Goal: Task Accomplishment & Management: Manage account settings

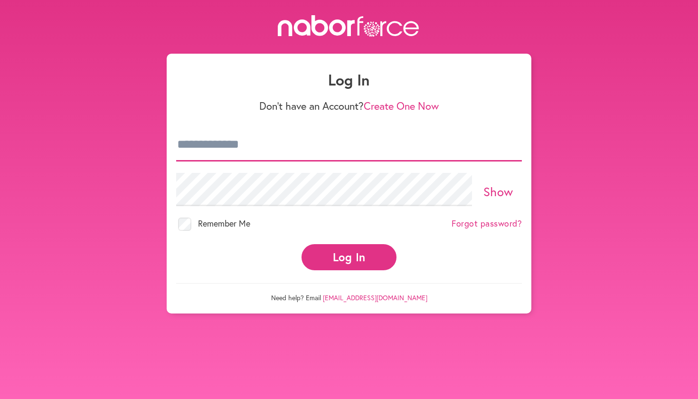
type input "**********"
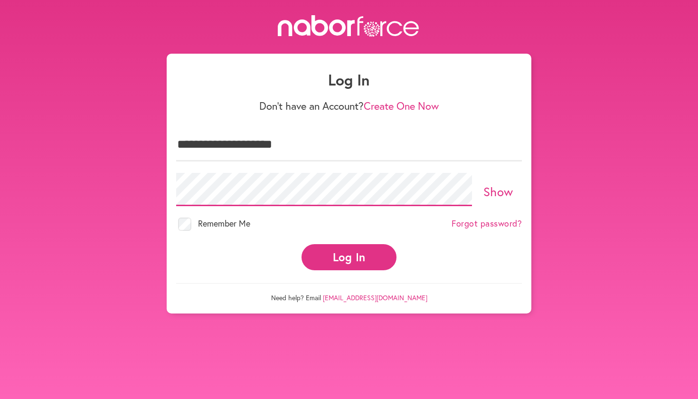
click at [349, 248] on button "Log In" at bounding box center [348, 257] width 95 height 26
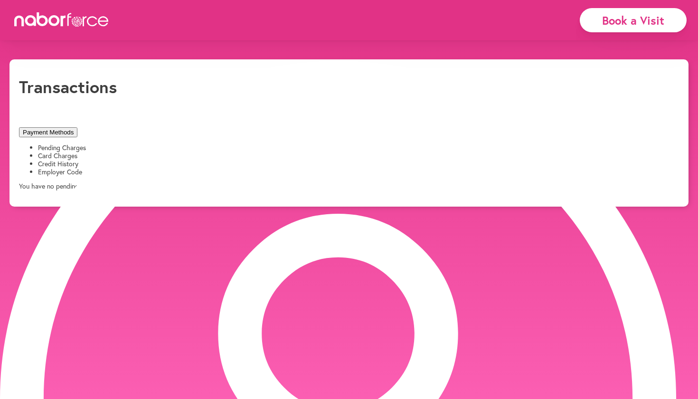
click at [176, 152] on li "Card Charges" at bounding box center [358, 156] width 641 height 8
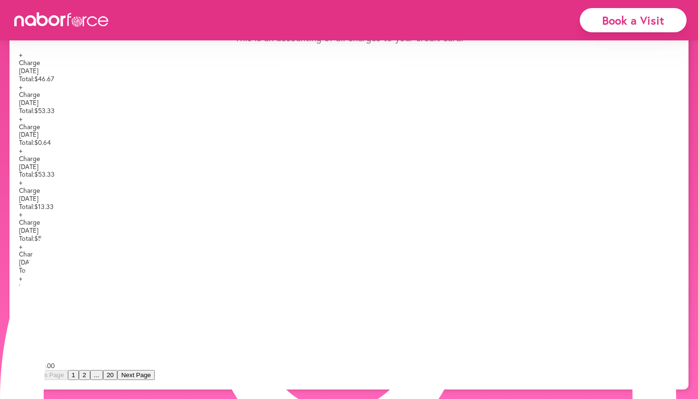
scroll to position [206, 0]
click at [22, 251] on span "+" at bounding box center [20, 246] width 3 height 9
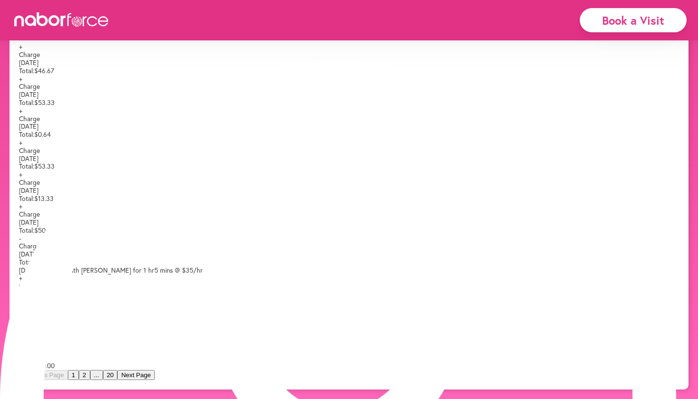
click at [22, 210] on span "+" at bounding box center [20, 205] width 3 height 9
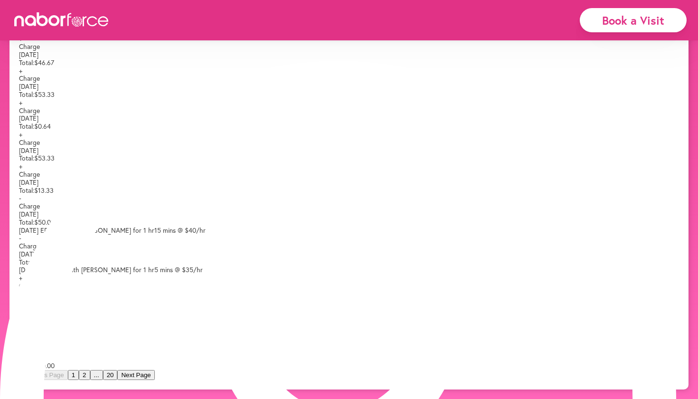
click at [21, 242] on span "-" at bounding box center [20, 237] width 2 height 9
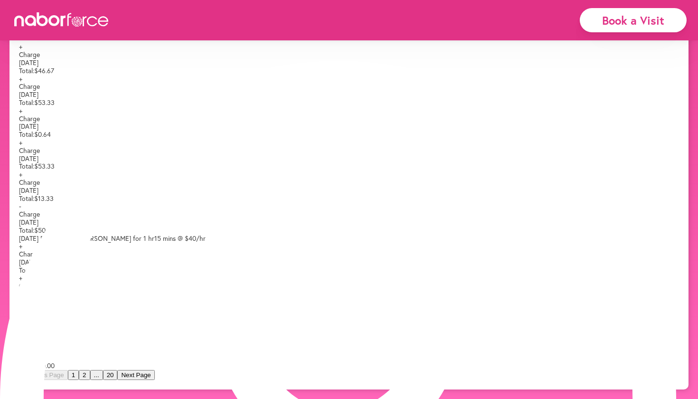
click at [22, 250] on span "+" at bounding box center [20, 245] width 3 height 9
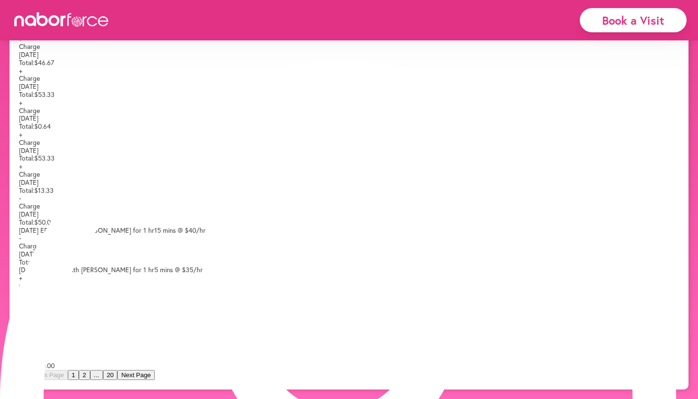
click at [21, 202] on span "-" at bounding box center [20, 197] width 2 height 9
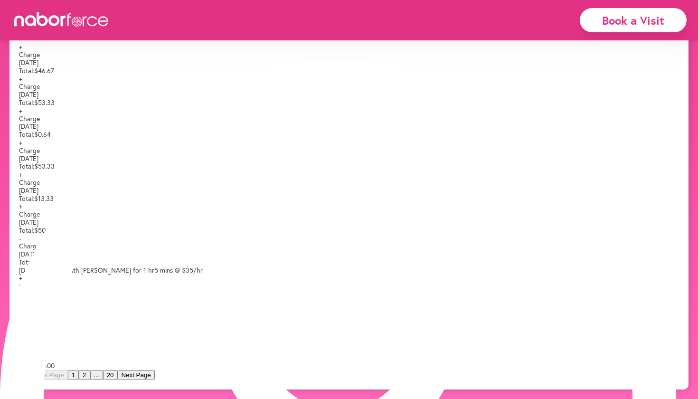
click at [22, 172] on span "+" at bounding box center [20, 173] width 3 height 9
click at [21, 170] on span "-" at bounding box center [20, 165] width 2 height 9
click at [22, 138] on span "+" at bounding box center [20, 142] width 3 height 9
click at [21, 130] on span "-" at bounding box center [20, 134] width 2 height 9
click at [22, 106] on span "+" at bounding box center [20, 110] width 3 height 9
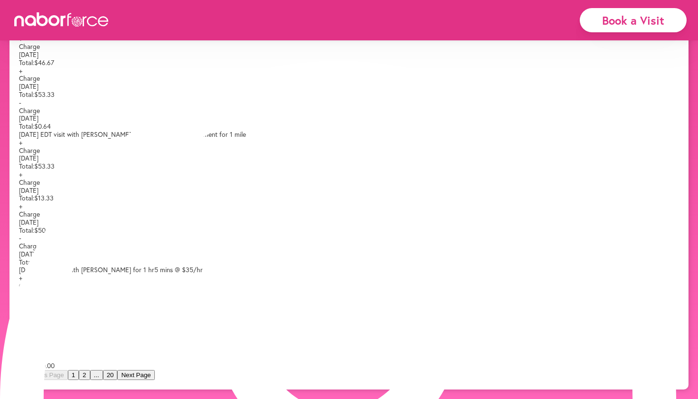
click at [21, 98] on span "-" at bounding box center [20, 102] width 2 height 9
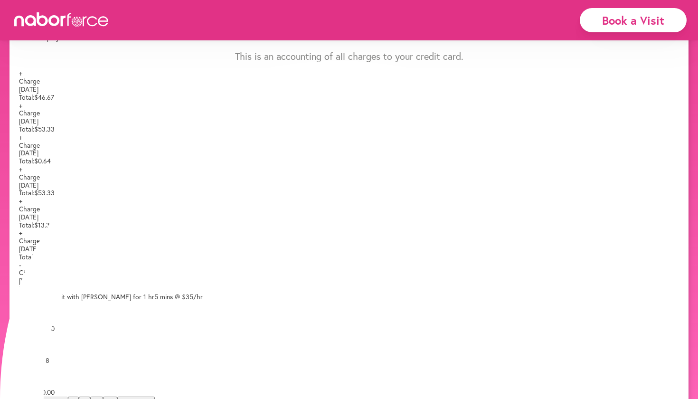
scroll to position [125, 0]
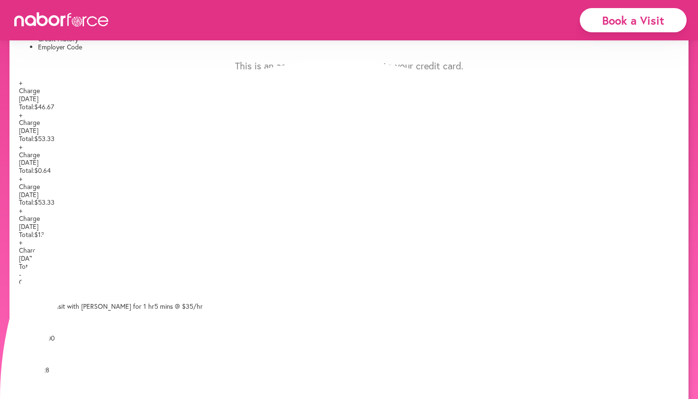
click at [22, 110] on span "+" at bounding box center [20, 114] width 3 height 9
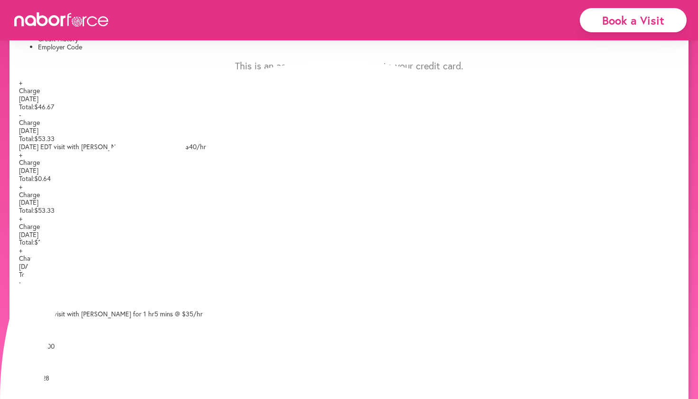
click at [22, 78] on span "+" at bounding box center [20, 82] width 3 height 9
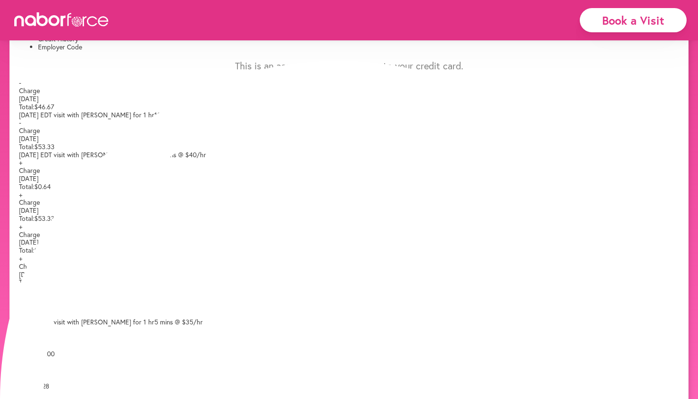
click at [21, 78] on span "-" at bounding box center [20, 82] width 2 height 9
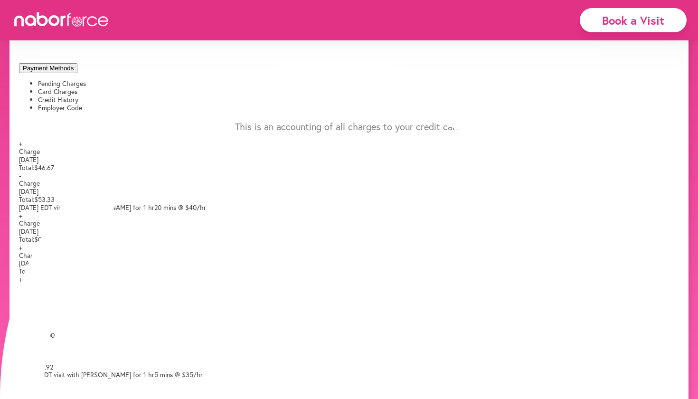
scroll to position [55, 0]
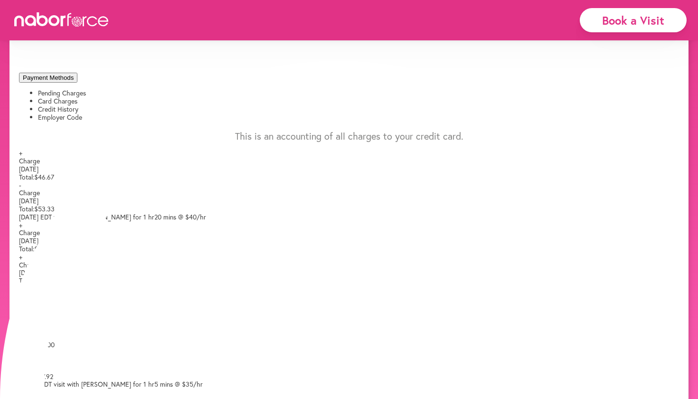
click at [21, 180] on span "-" at bounding box center [20, 184] width 2 height 9
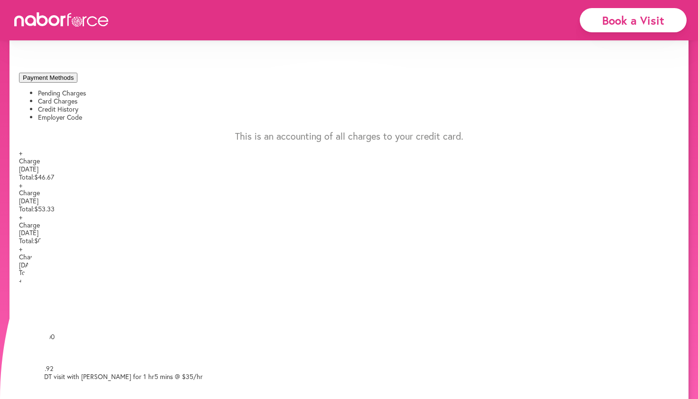
click at [22, 148] on span "+" at bounding box center [20, 152] width 3 height 9
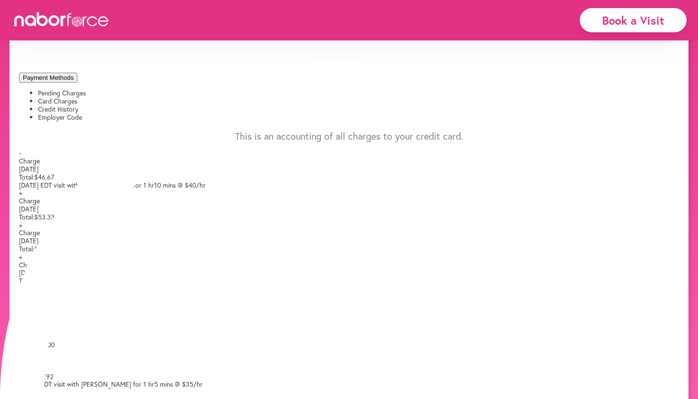
click at [21, 148] on span "-" at bounding box center [20, 152] width 2 height 9
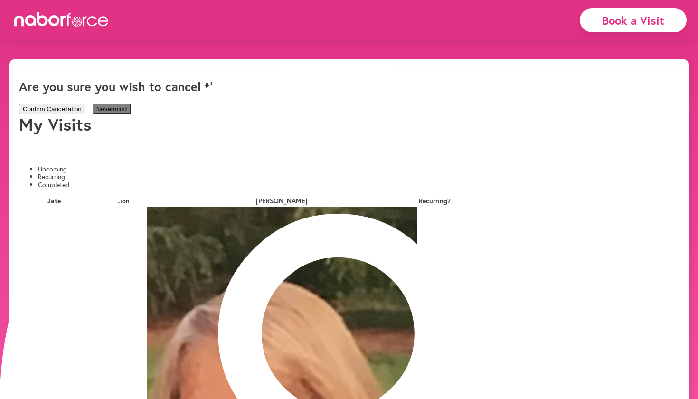
click at [85, 112] on button "Confirm Cancellation" at bounding box center [52, 109] width 66 height 10
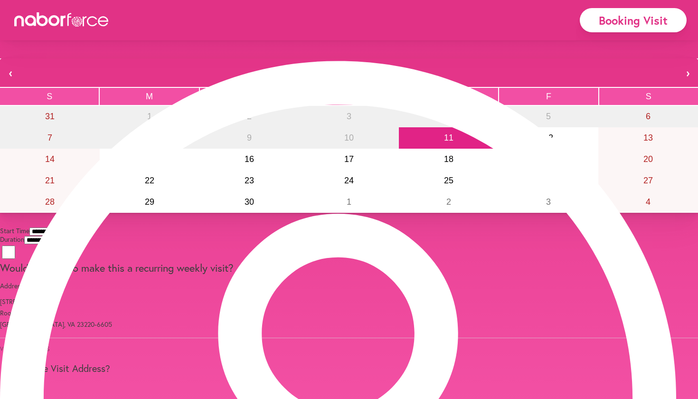
click at [677, 87] on button "›" at bounding box center [687, 72] width 21 height 28
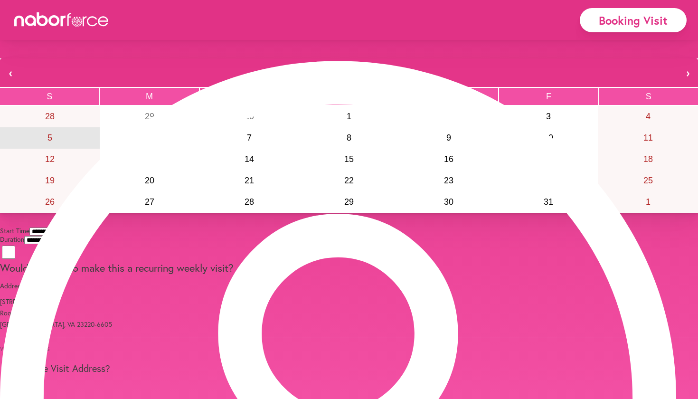
click at [52, 142] on abbr "5" at bounding box center [49, 137] width 5 height 9
select select "*******"
select select "**"
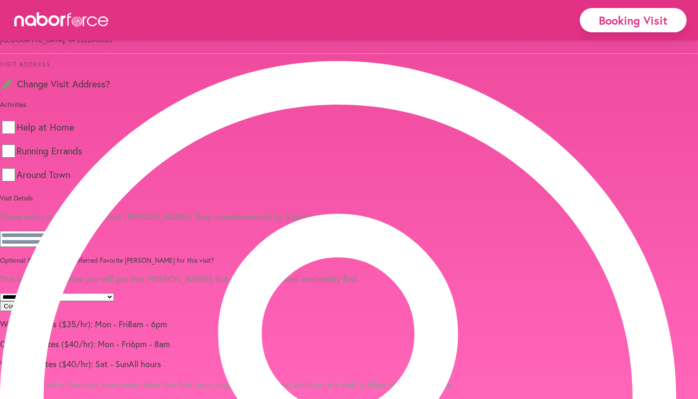
scroll to position [498, 0]
select select "**********"
click at [55, 301] on button "Confirm Booking" at bounding box center [27, 306] width 55 height 10
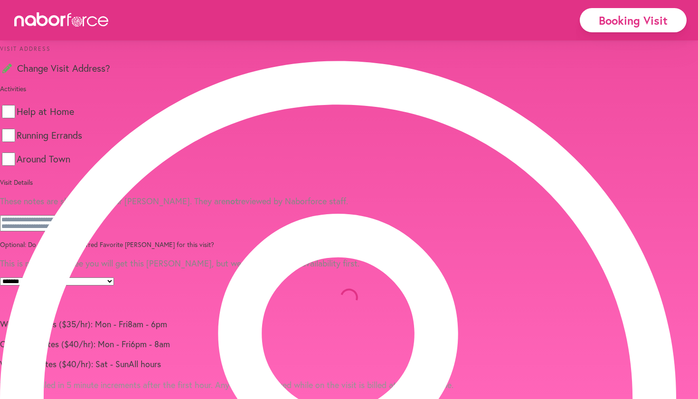
scroll to position [536, 0]
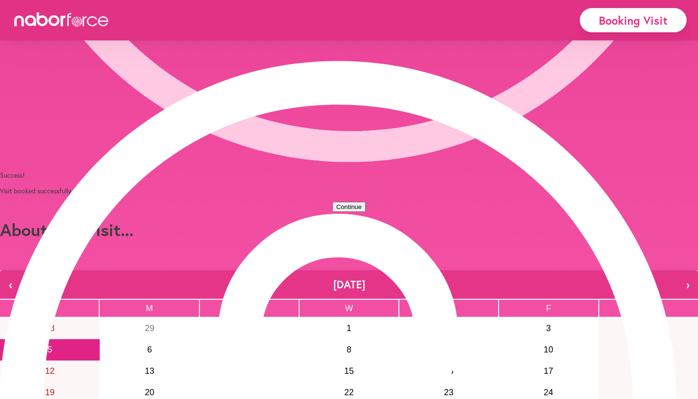
click at [356, 212] on button "Continue" at bounding box center [348, 207] width 33 height 10
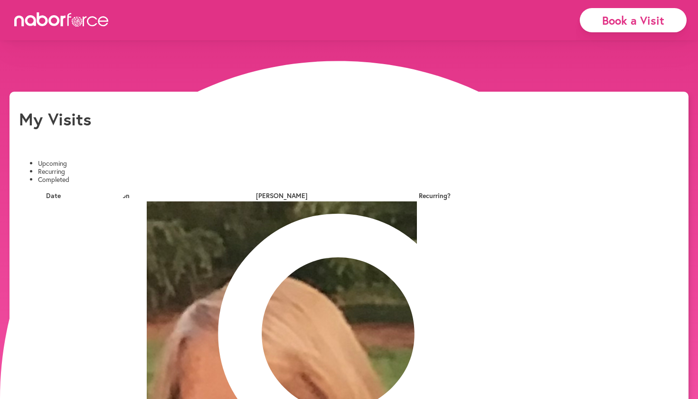
click at [321, 32] on button "Yes" at bounding box center [330, 27] width 18 height 10
